Goal: Navigation & Orientation: Find specific page/section

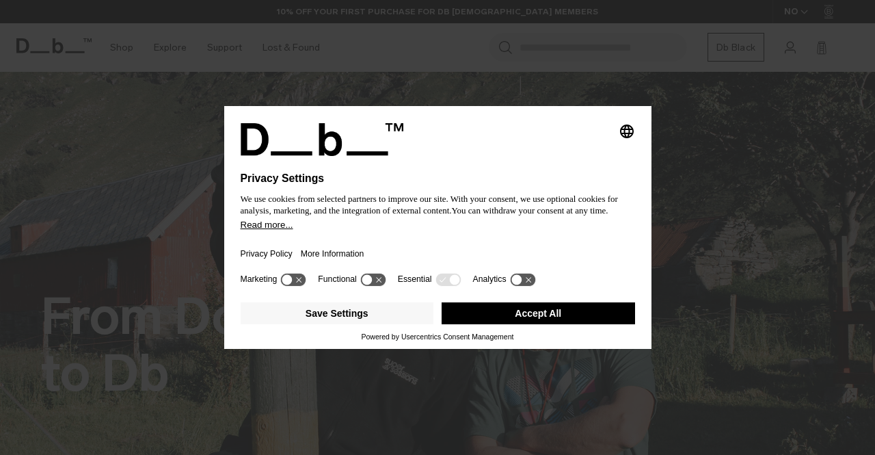
click at [510, 308] on button "Accept All" at bounding box center [538, 313] width 193 height 22
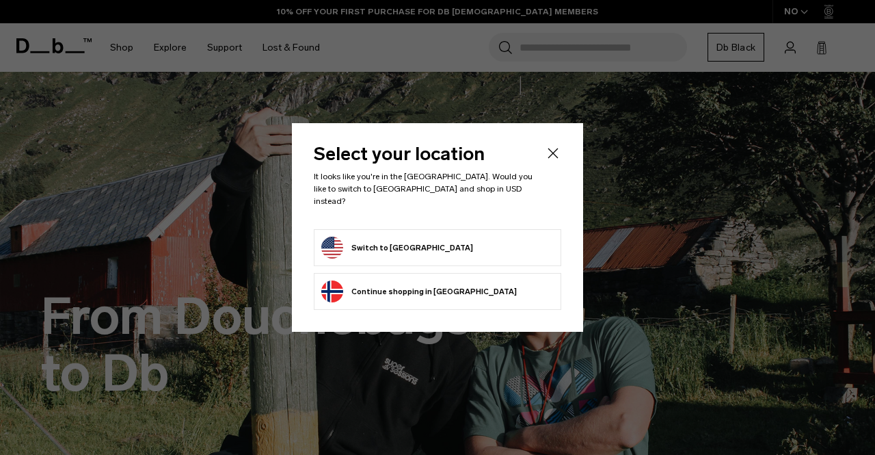
click at [383, 245] on button "Switch to United States" at bounding box center [397, 248] width 152 height 22
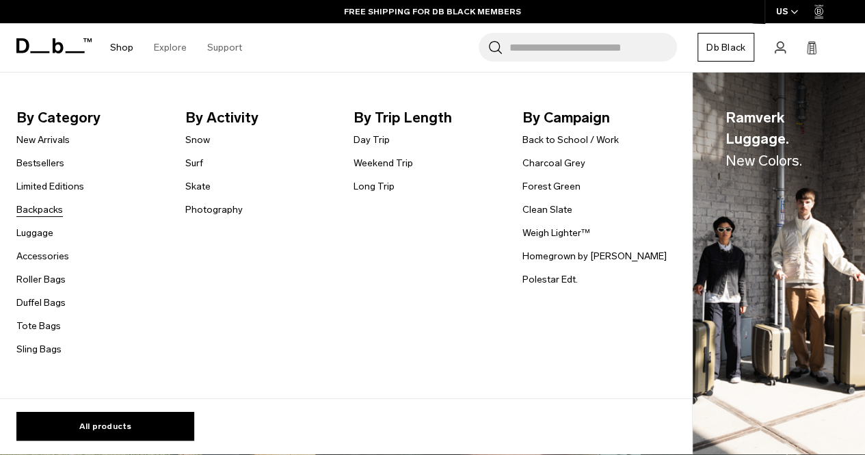
click at [46, 210] on link "Backpacks" at bounding box center [39, 209] width 46 height 14
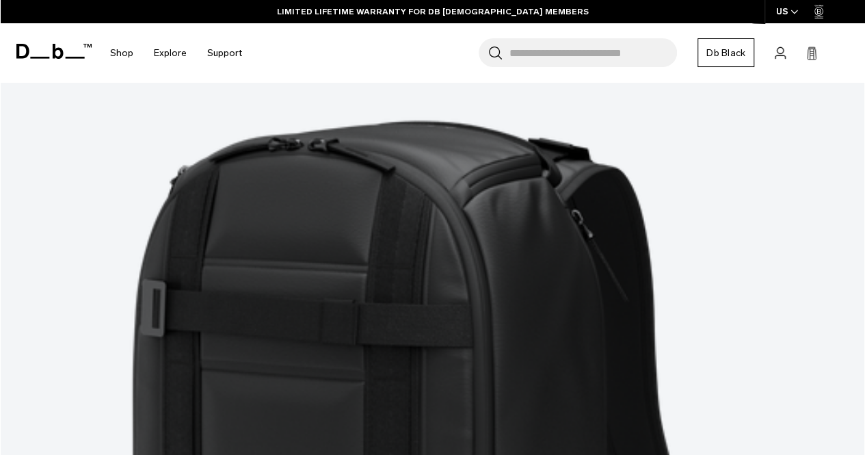
scroll to position [3543, 0]
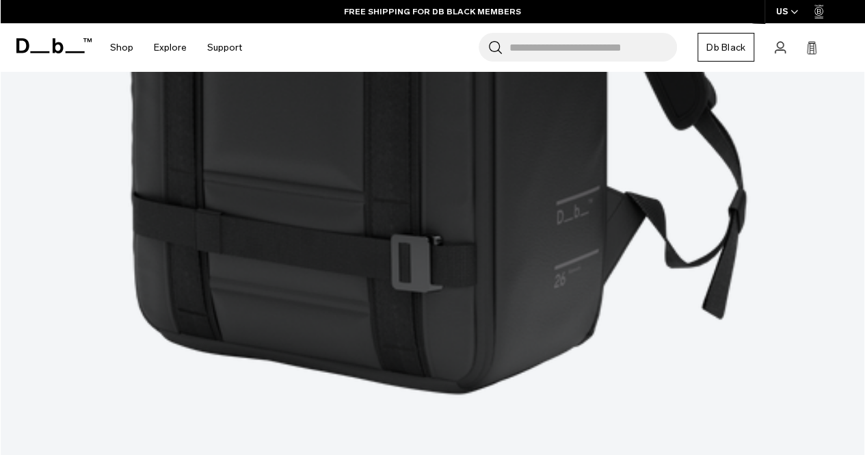
scroll to position [3961, 0]
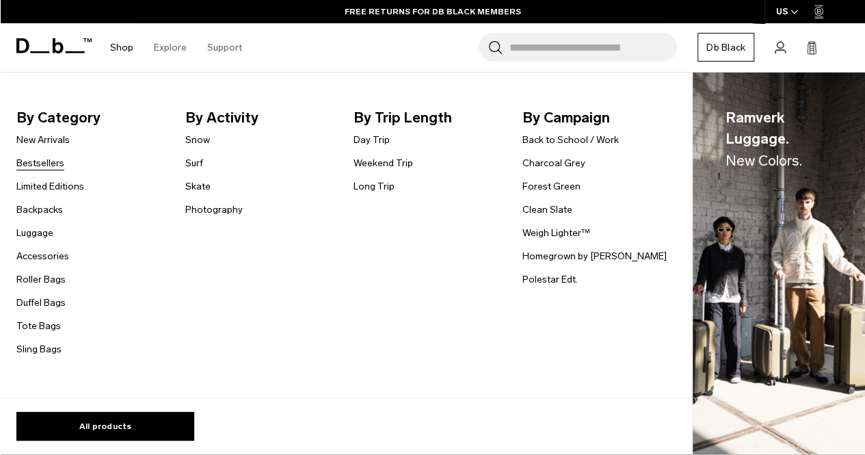
click at [56, 163] on link "Bestsellers" at bounding box center [40, 163] width 48 height 14
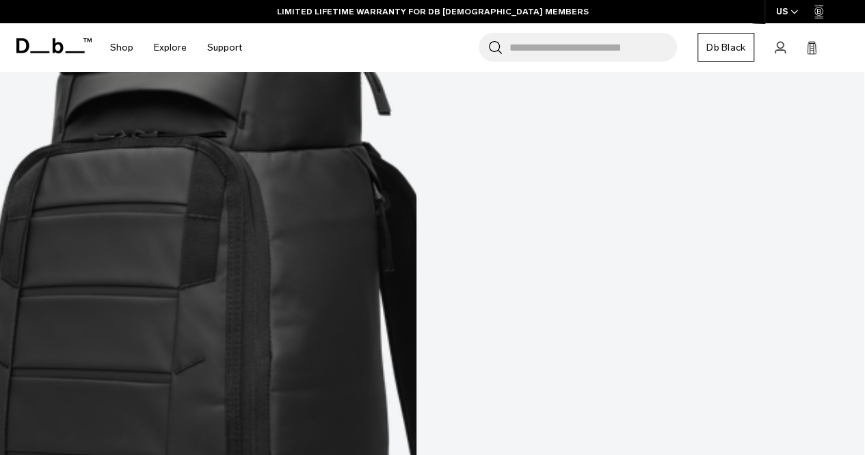
scroll to position [551, 0]
